Goal: Obtain resource: Download file/media

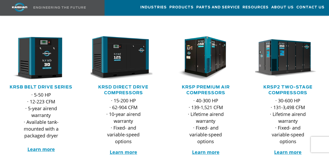
scroll to position [78, 0]
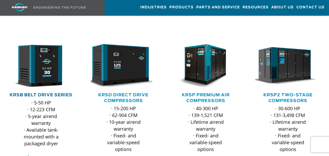
click at [51, 93] on link "KRSB Belt Drive Series" at bounding box center [41, 95] width 63 height 4
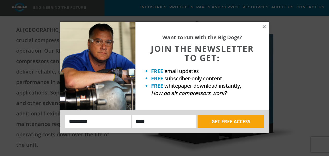
scroll to position [105, 0]
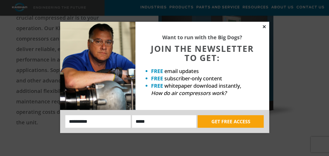
click at [264, 26] on icon at bounding box center [264, 26] width 3 height 3
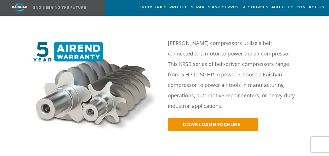
scroll to position [235, 0]
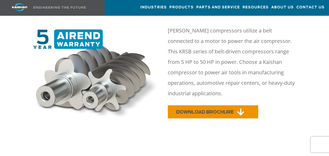
click at [222, 110] on span "DOWNLOAD BROCHURE" at bounding box center [205, 112] width 58 height 4
